Goal: Task Accomplishment & Management: Manage account settings

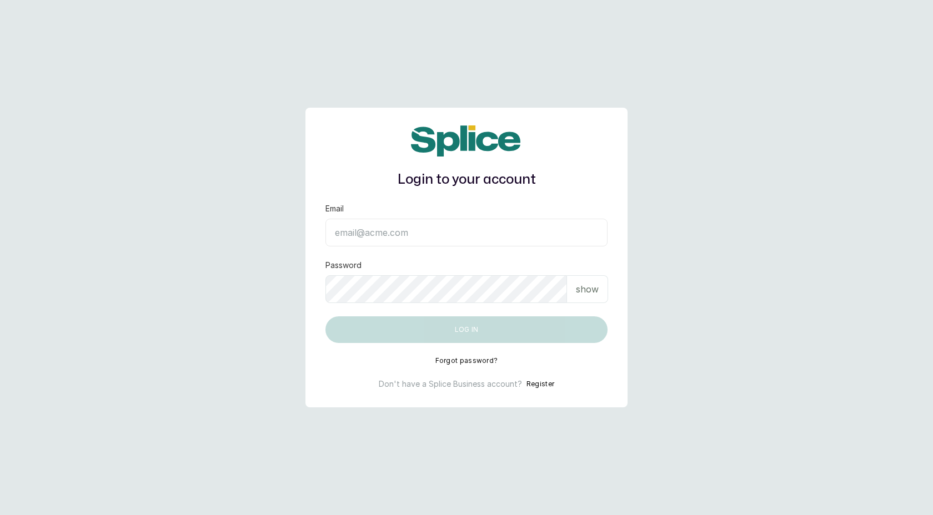
click at [718, 132] on main "Login to your account Email Password show Log in Forgot password? Don't have a …" at bounding box center [466, 257] width 933 height 515
click at [468, 231] on input "Email" at bounding box center [467, 233] width 282 height 28
type input "layo@withsplice.com"
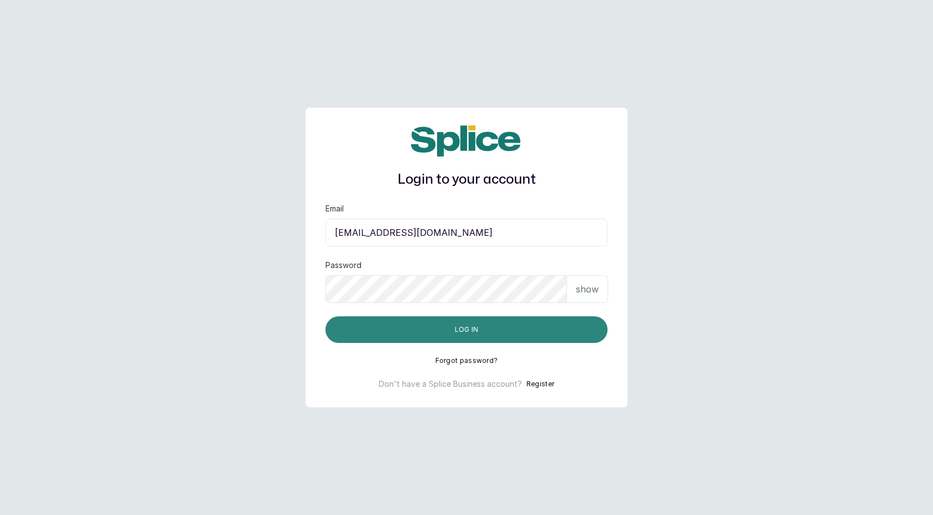
click at [483, 328] on button "Log in" at bounding box center [467, 330] width 282 height 27
